Goal: Information Seeking & Learning: Learn about a topic

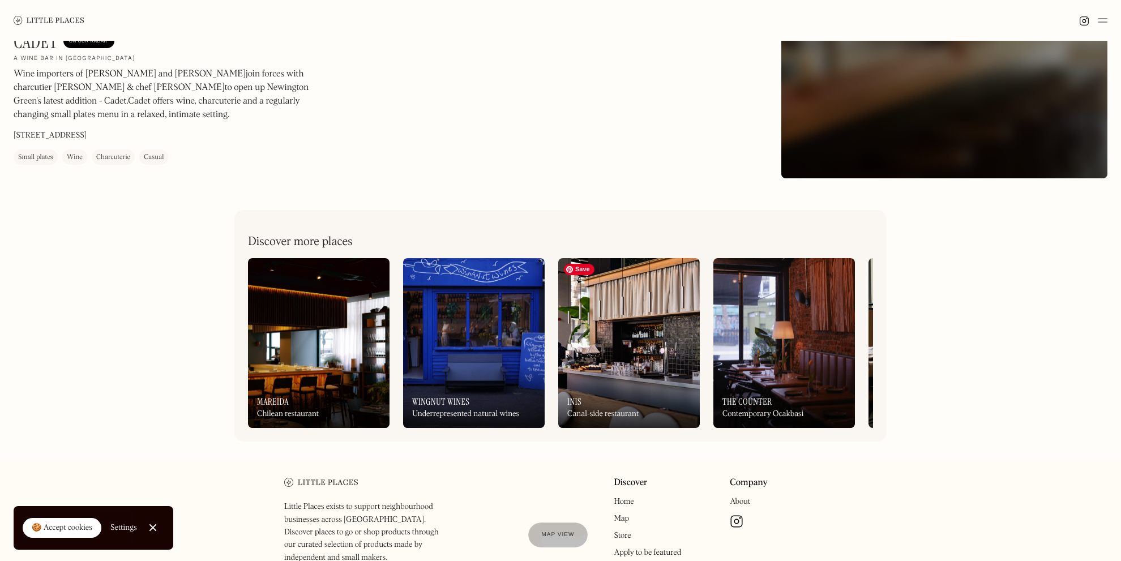
scroll to position [285, 0]
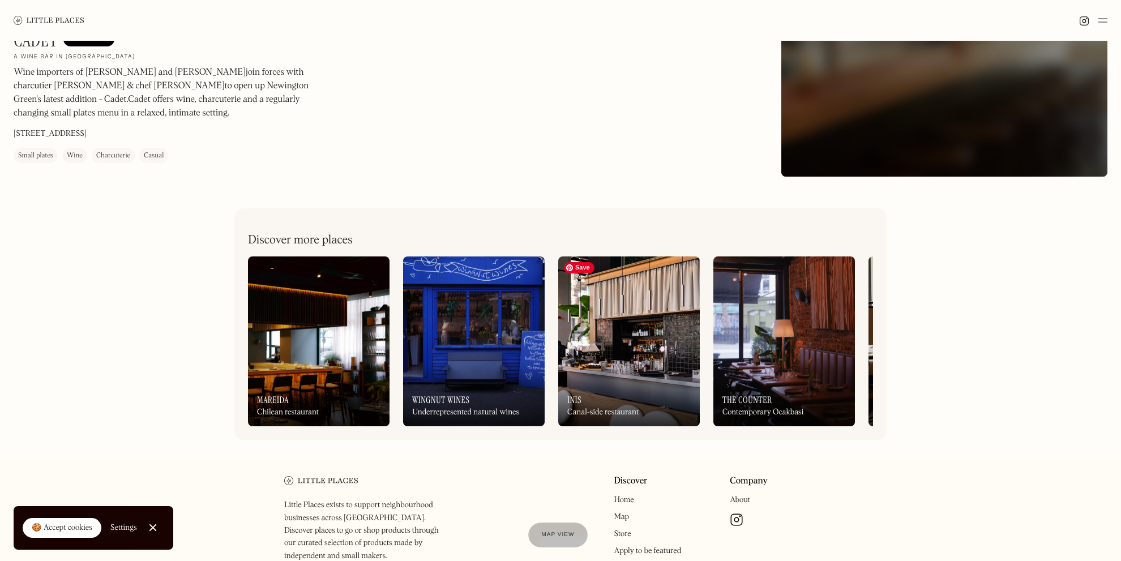
click at [607, 328] on img at bounding box center [629, 341] width 142 height 170
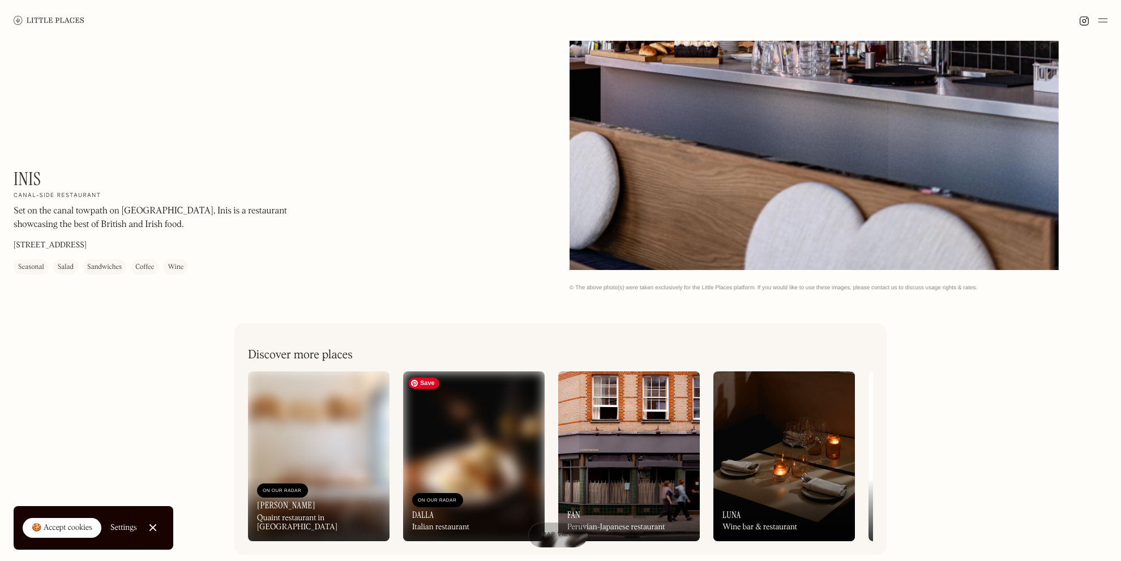
scroll to position [523, 0]
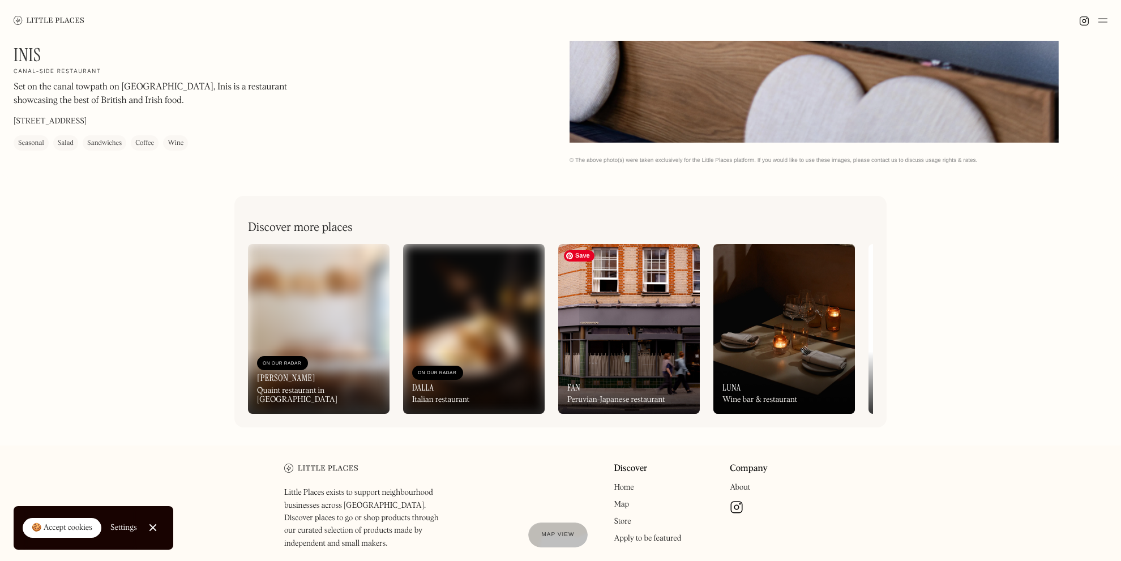
click at [644, 348] on img at bounding box center [629, 329] width 142 height 170
click at [362, 330] on img at bounding box center [319, 329] width 142 height 170
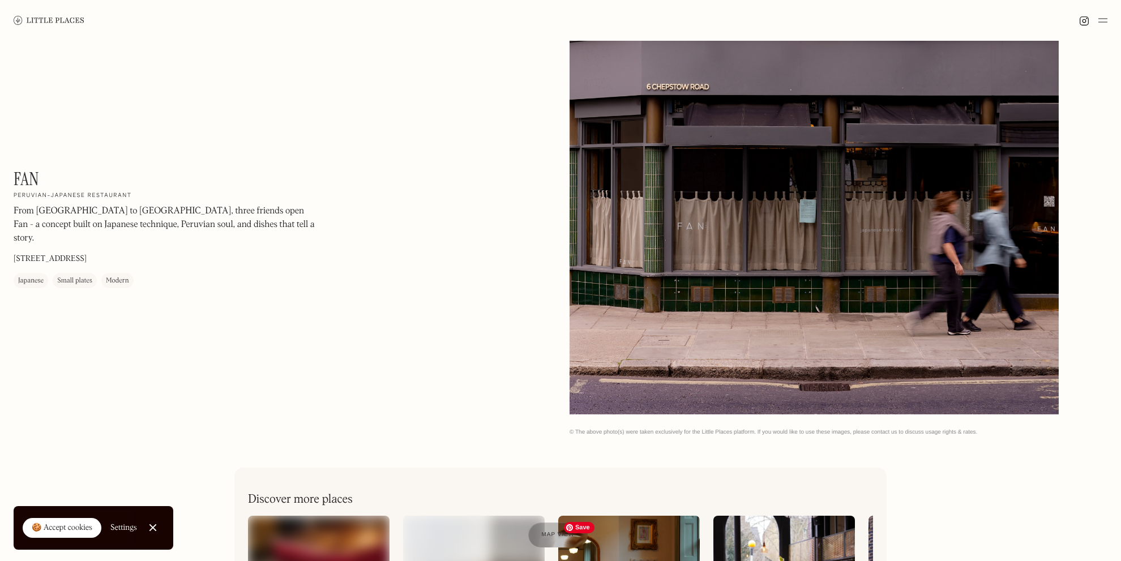
scroll to position [136, 0]
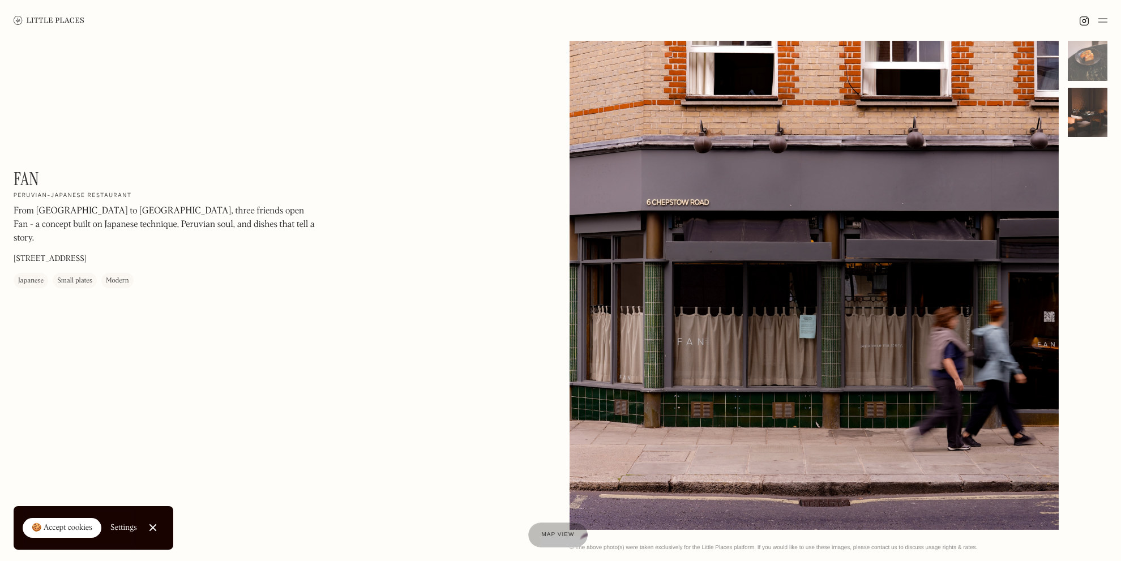
click at [1106, 125] on div "Fan On Our Radar Peruvian-Japanese restaurant From Lima to London, three friend…" at bounding box center [560, 235] width 1121 height 660
click at [1097, 123] on div at bounding box center [1088, 113] width 40 height 50
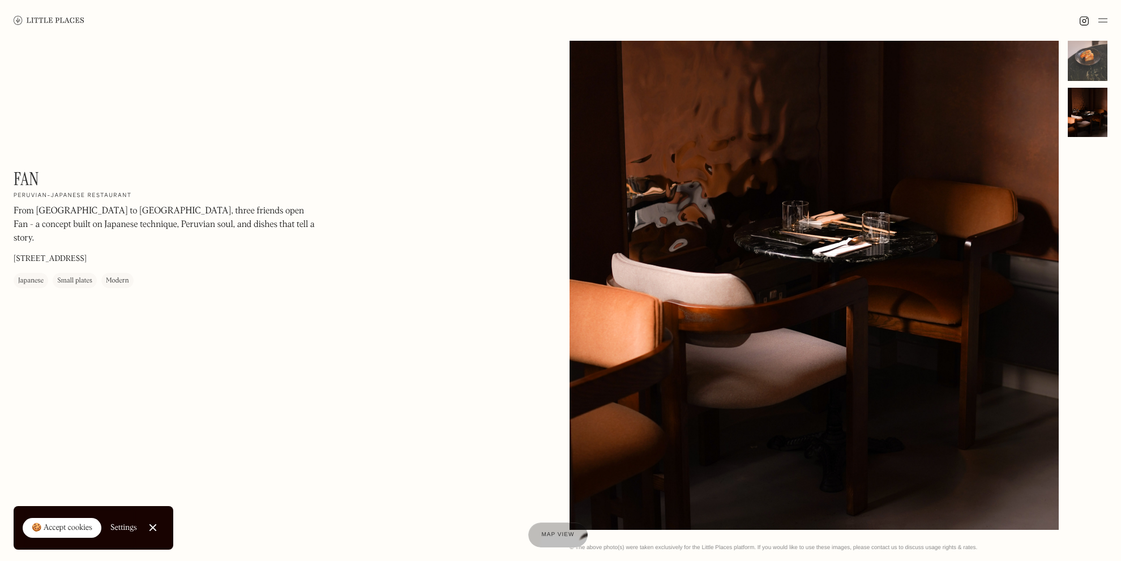
click at [1082, 61] on div at bounding box center [1088, 56] width 40 height 50
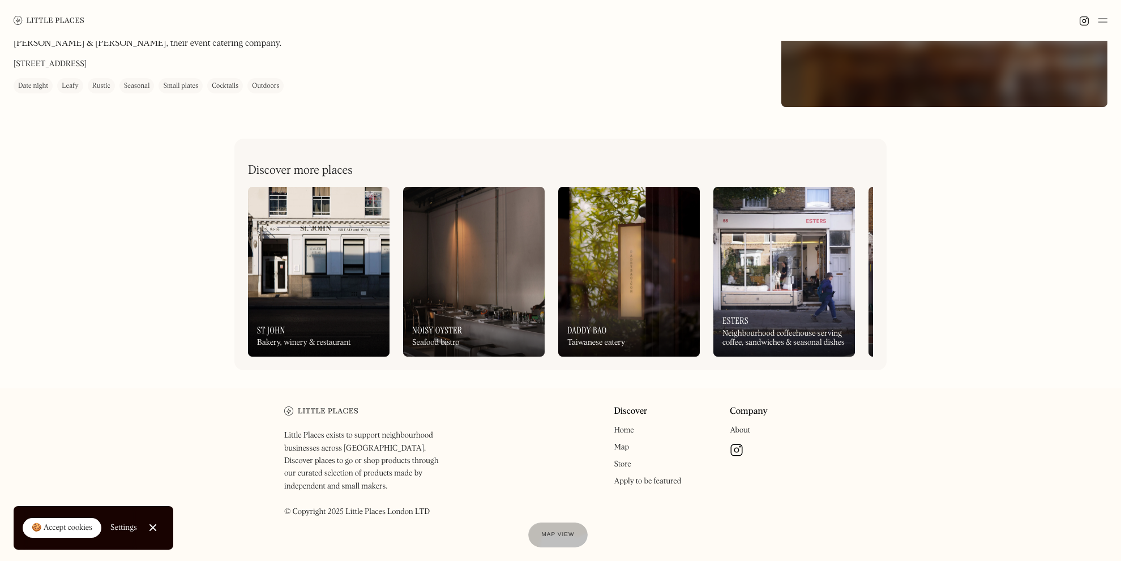
scroll to position [289, 0]
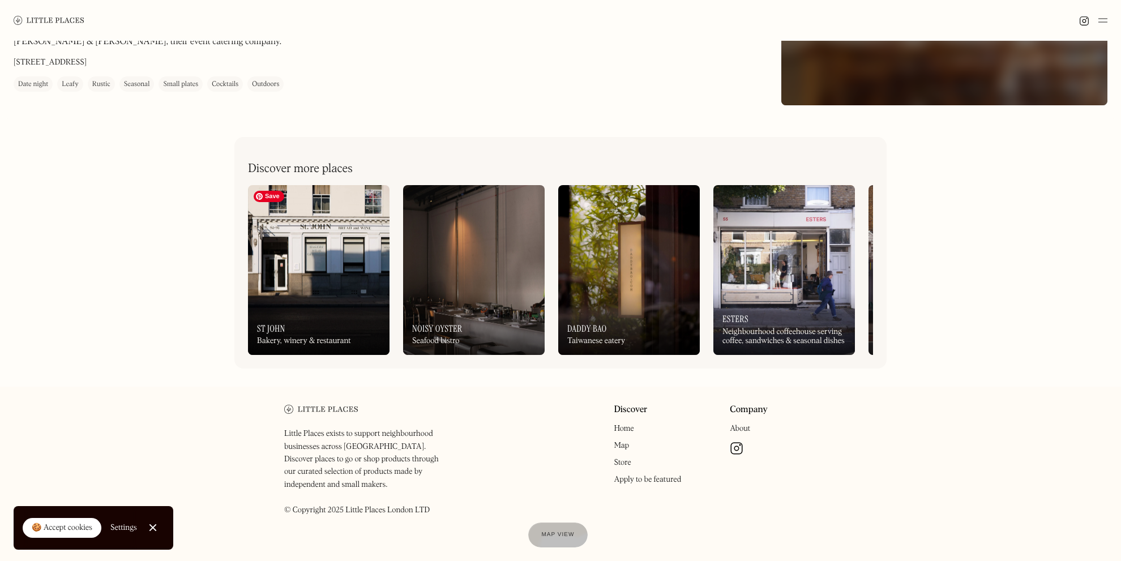
click at [320, 276] on img at bounding box center [319, 270] width 142 height 170
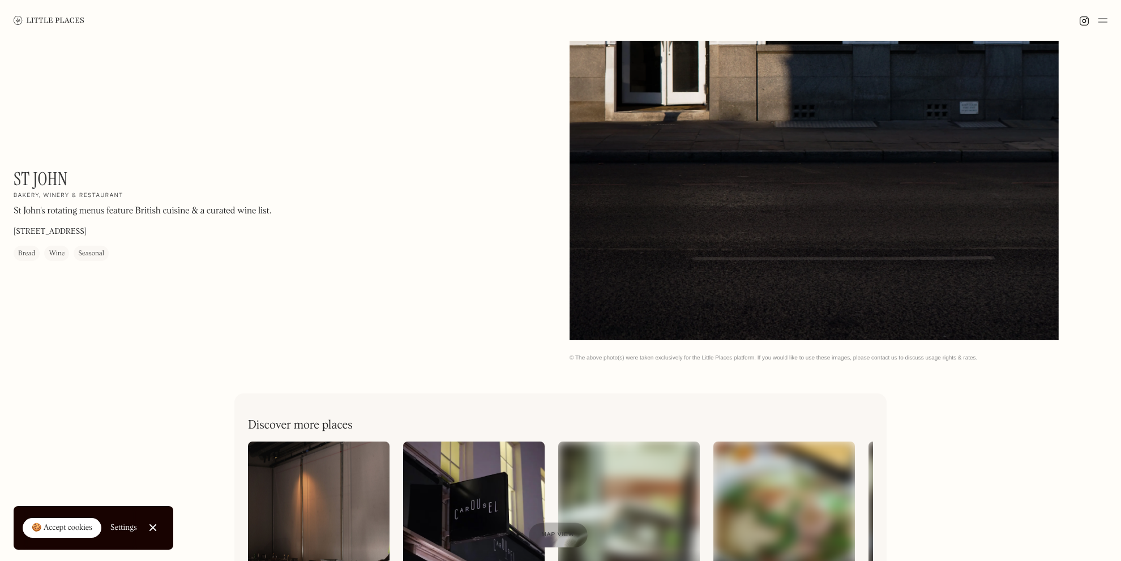
scroll to position [277, 0]
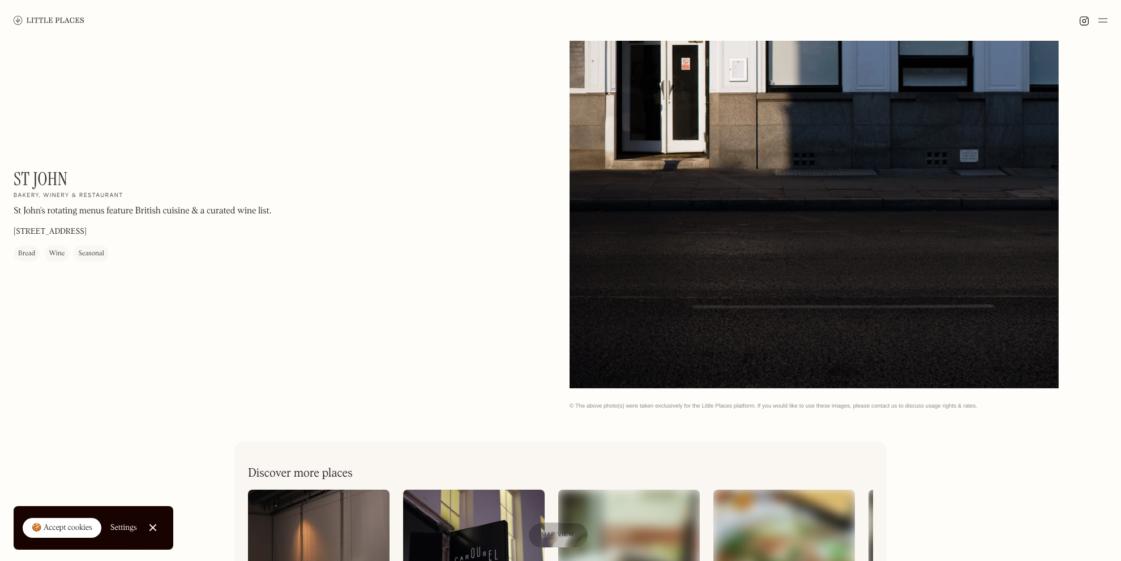
click at [857, 228] on div at bounding box center [814, 82] width 489 height 611
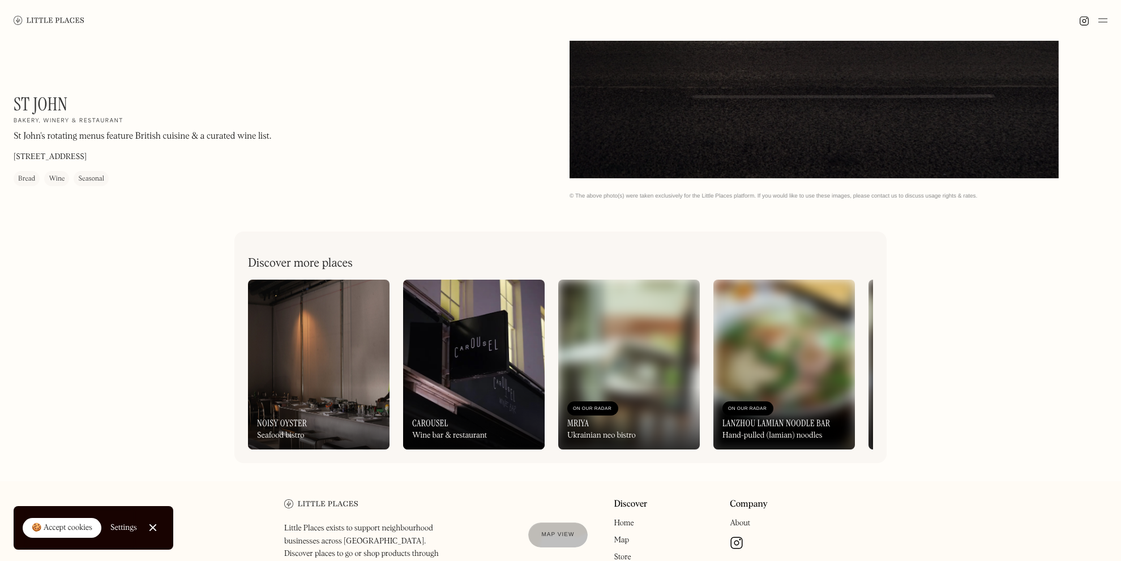
scroll to position [500, 0]
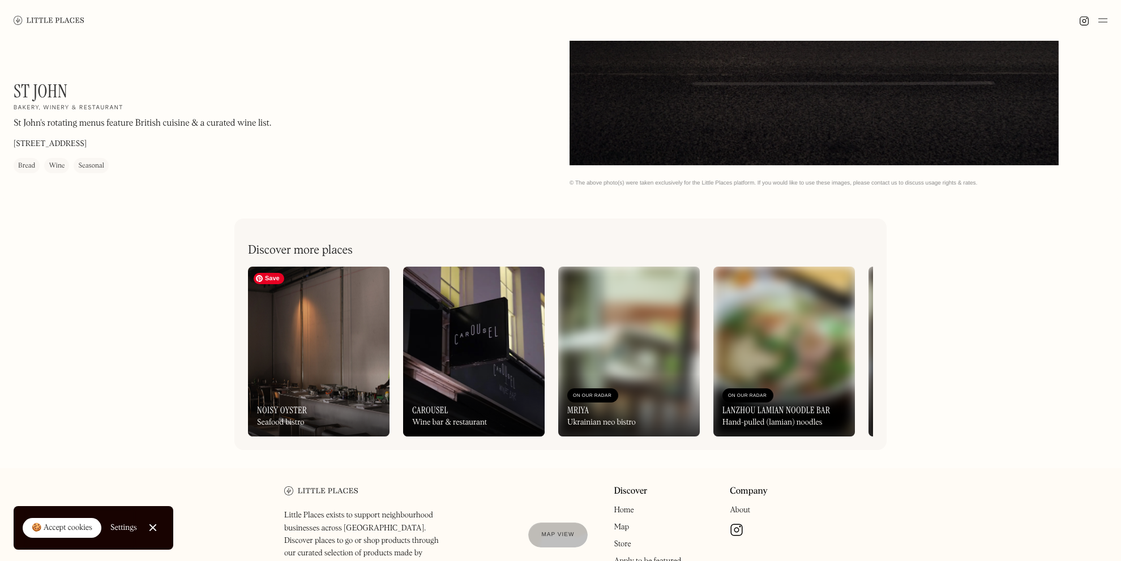
click at [336, 362] on img at bounding box center [319, 352] width 142 height 170
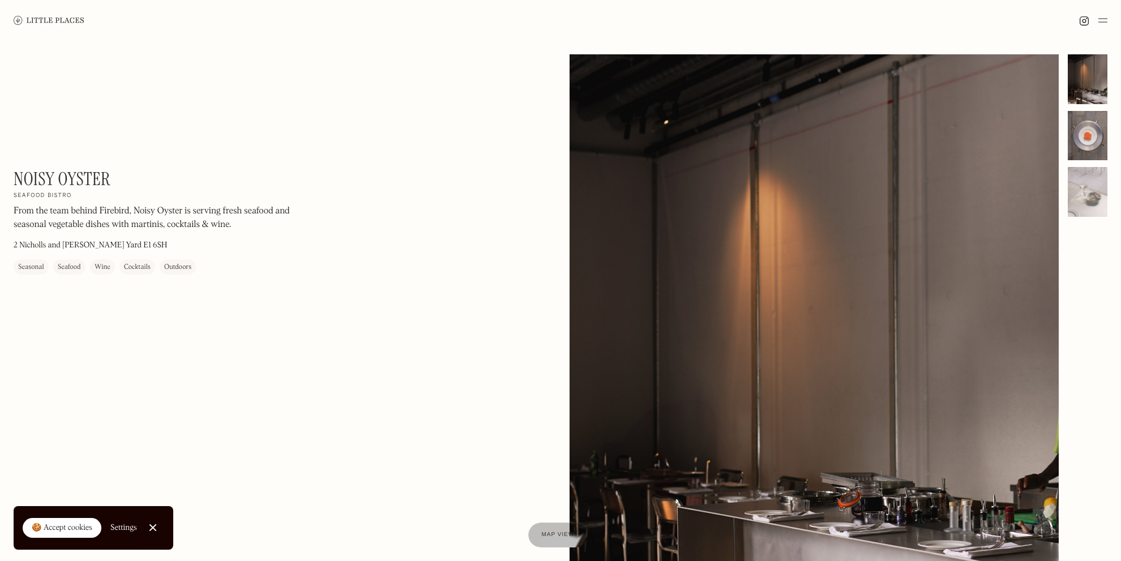
click at [1093, 142] on div at bounding box center [1088, 136] width 40 height 50
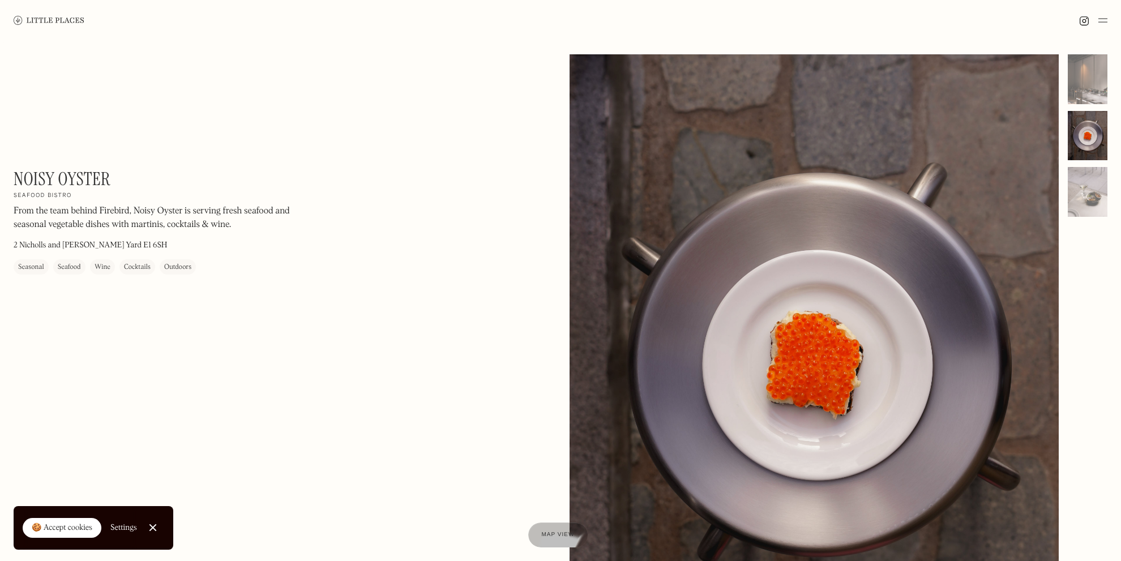
click at [1080, 217] on div "No items found. No items found. © The above photo(s) were taken exclusively for…" at bounding box center [839, 370] width 538 height 633
click at [1086, 190] on div at bounding box center [1088, 192] width 40 height 50
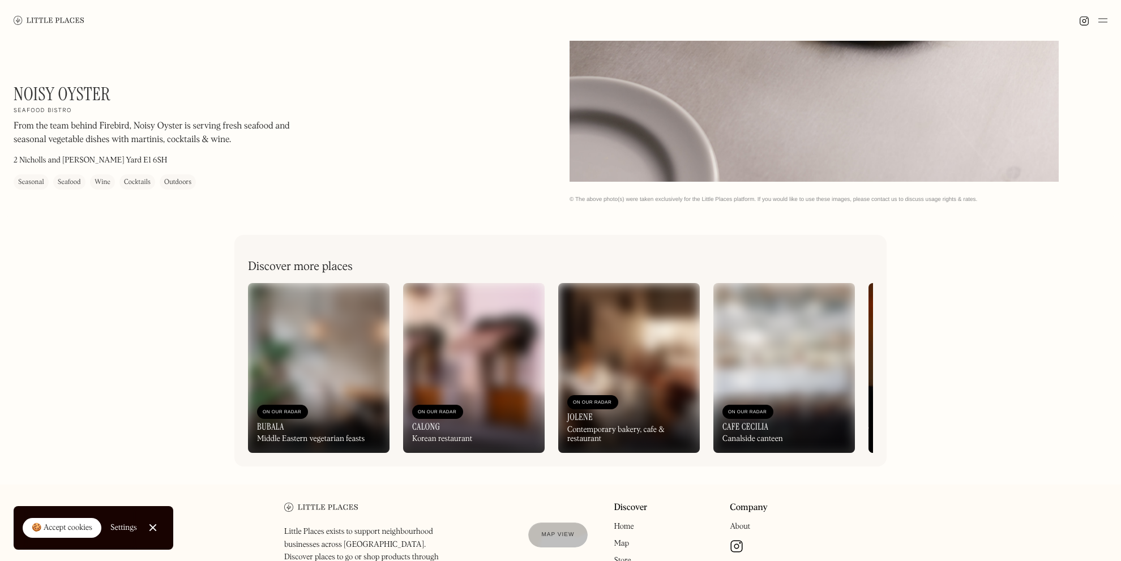
scroll to position [596, 0]
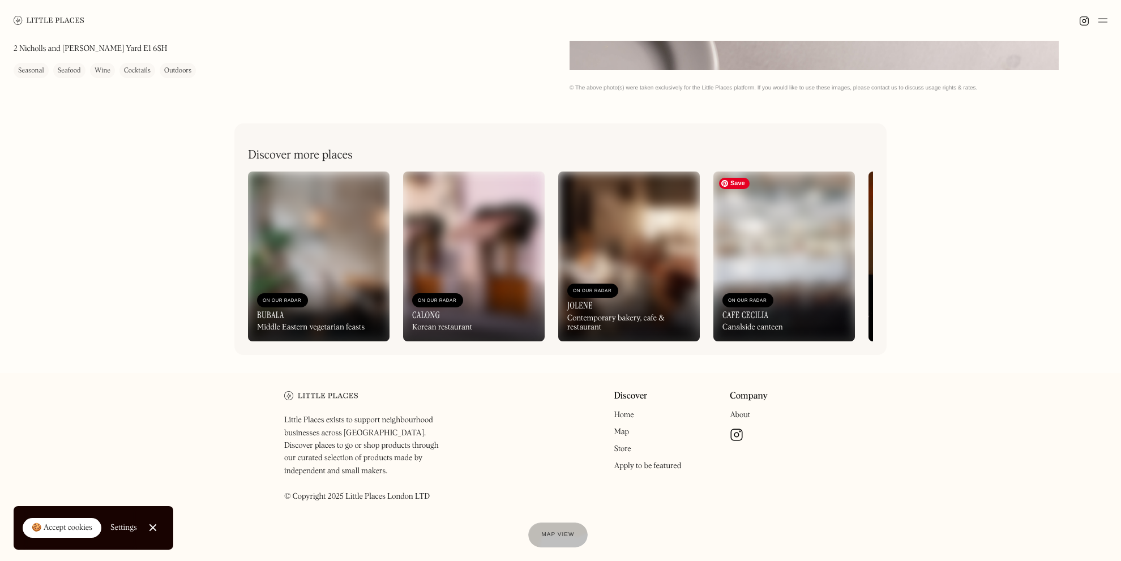
click at [809, 230] on img at bounding box center [784, 257] width 142 height 170
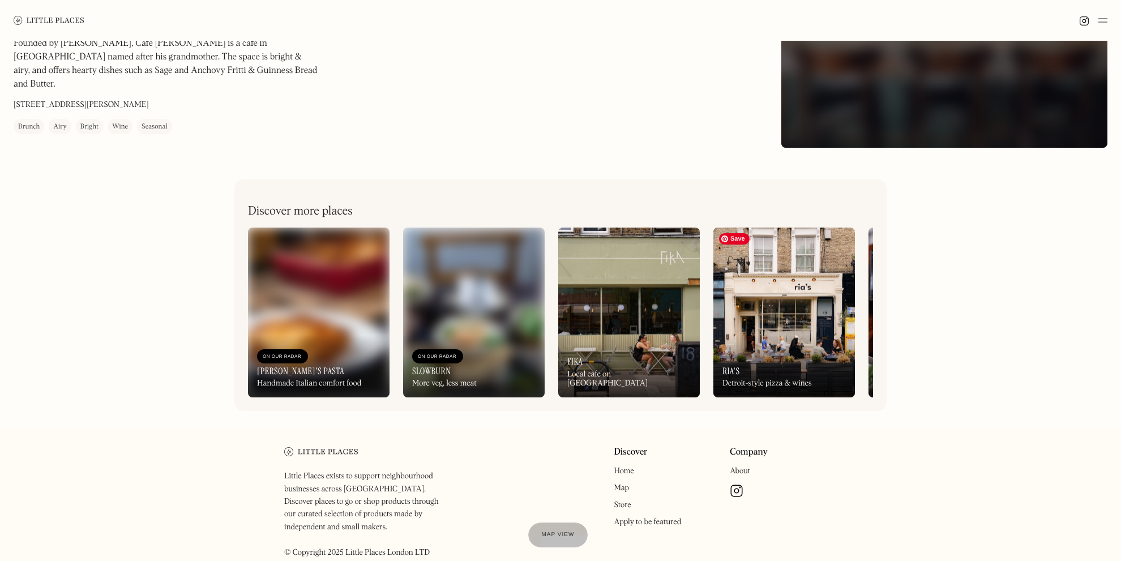
scroll to position [317, 0]
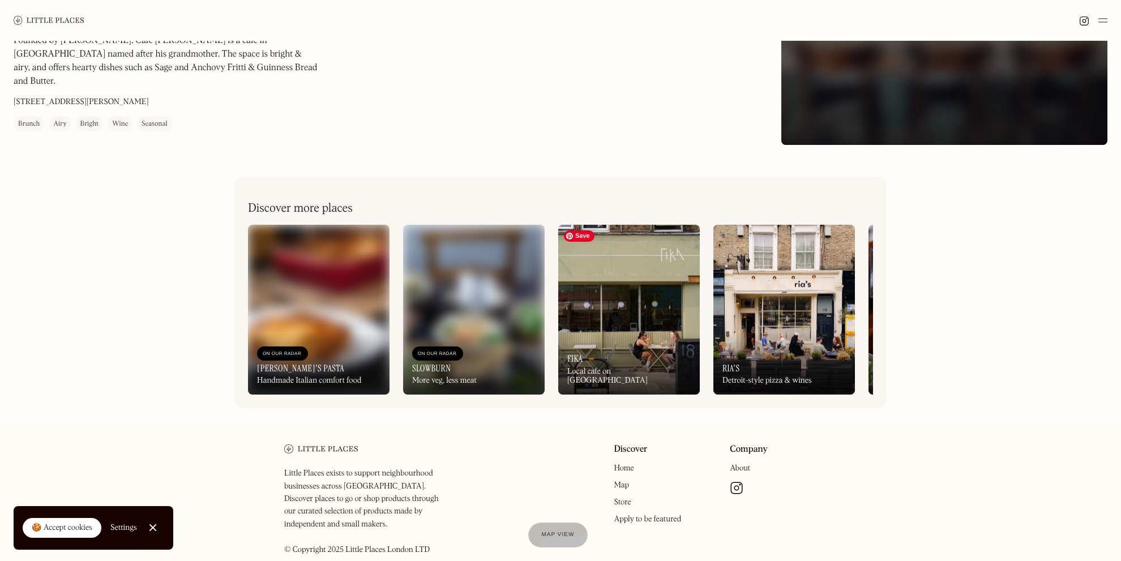
click at [661, 288] on img at bounding box center [629, 310] width 142 height 170
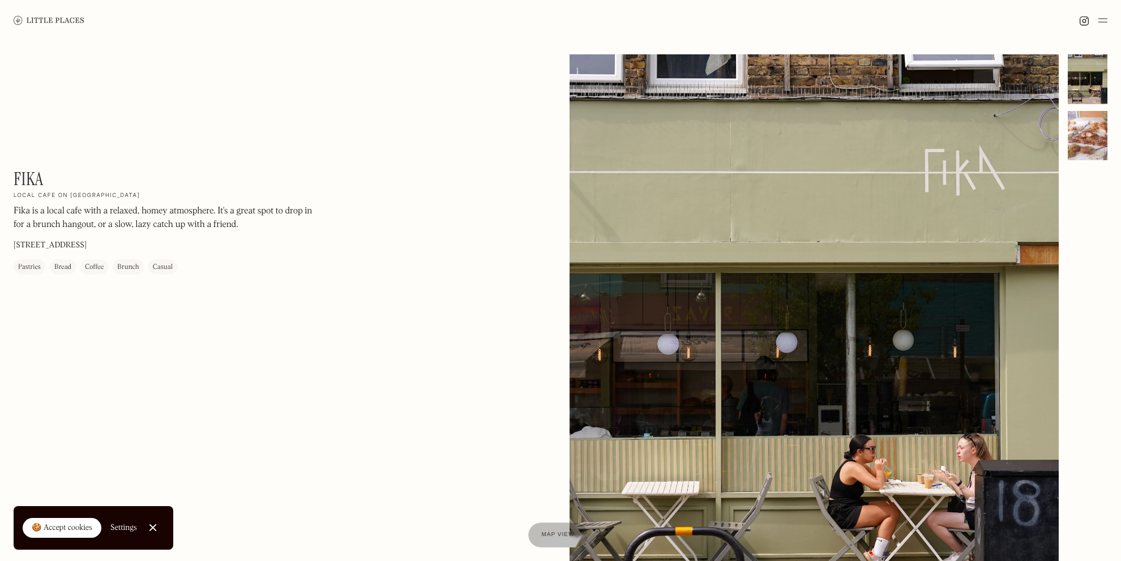
click at [1088, 135] on div at bounding box center [1088, 136] width 40 height 50
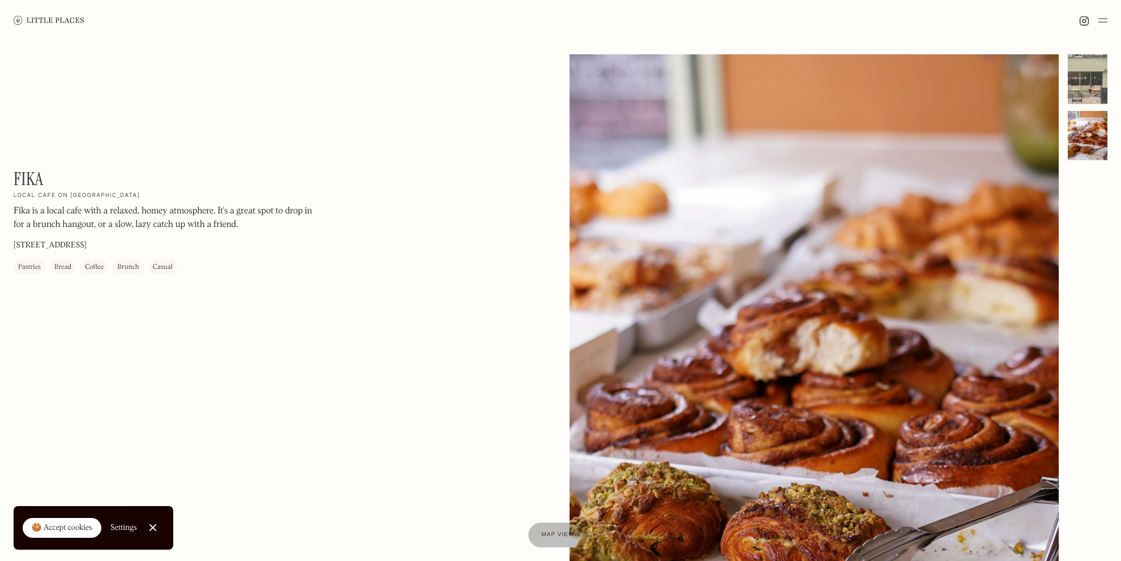
click at [1105, 70] on div at bounding box center [1088, 79] width 40 height 50
